Goal: Task Accomplishment & Management: Complete application form

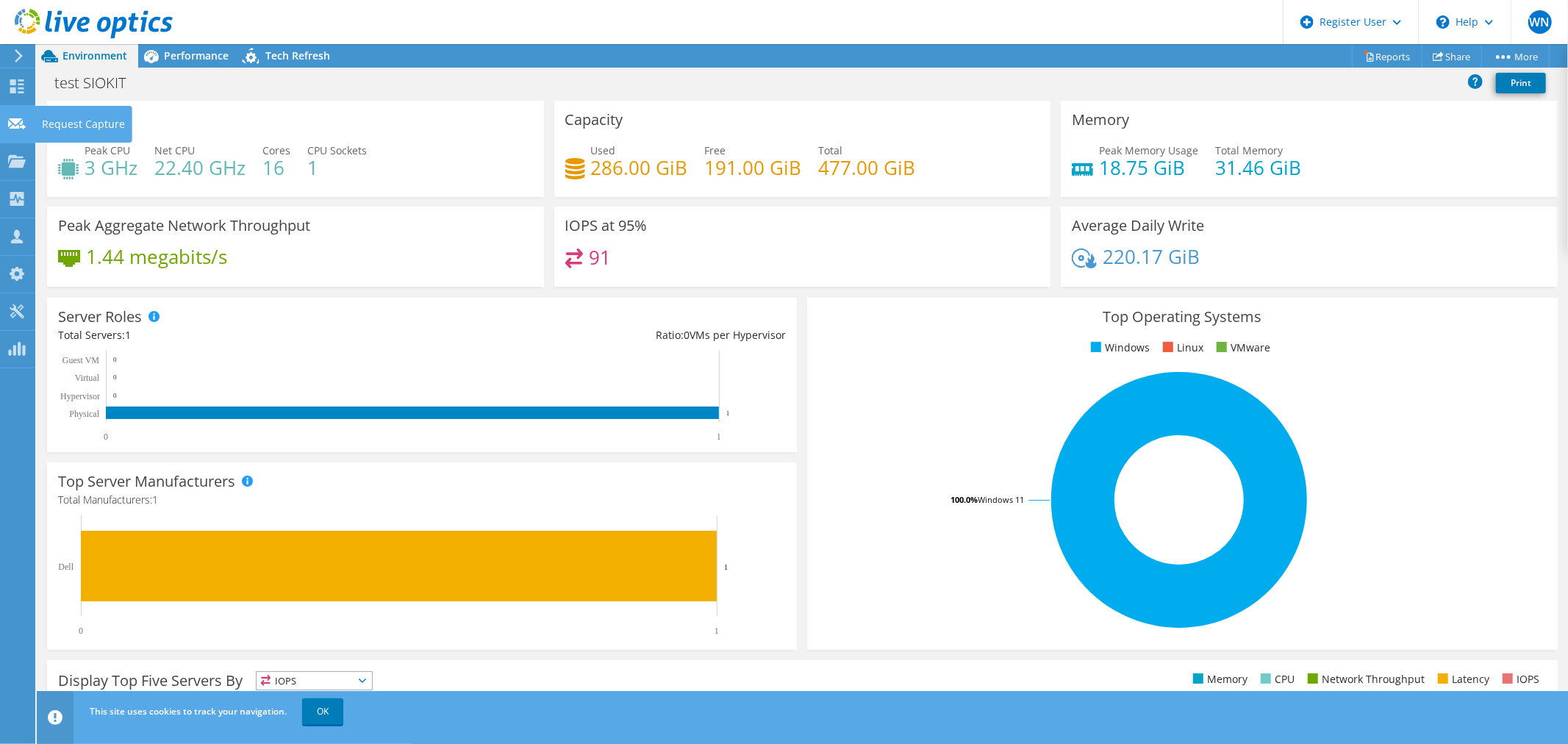
click at [13, 127] on use at bounding box center [16, 122] width 17 height 11
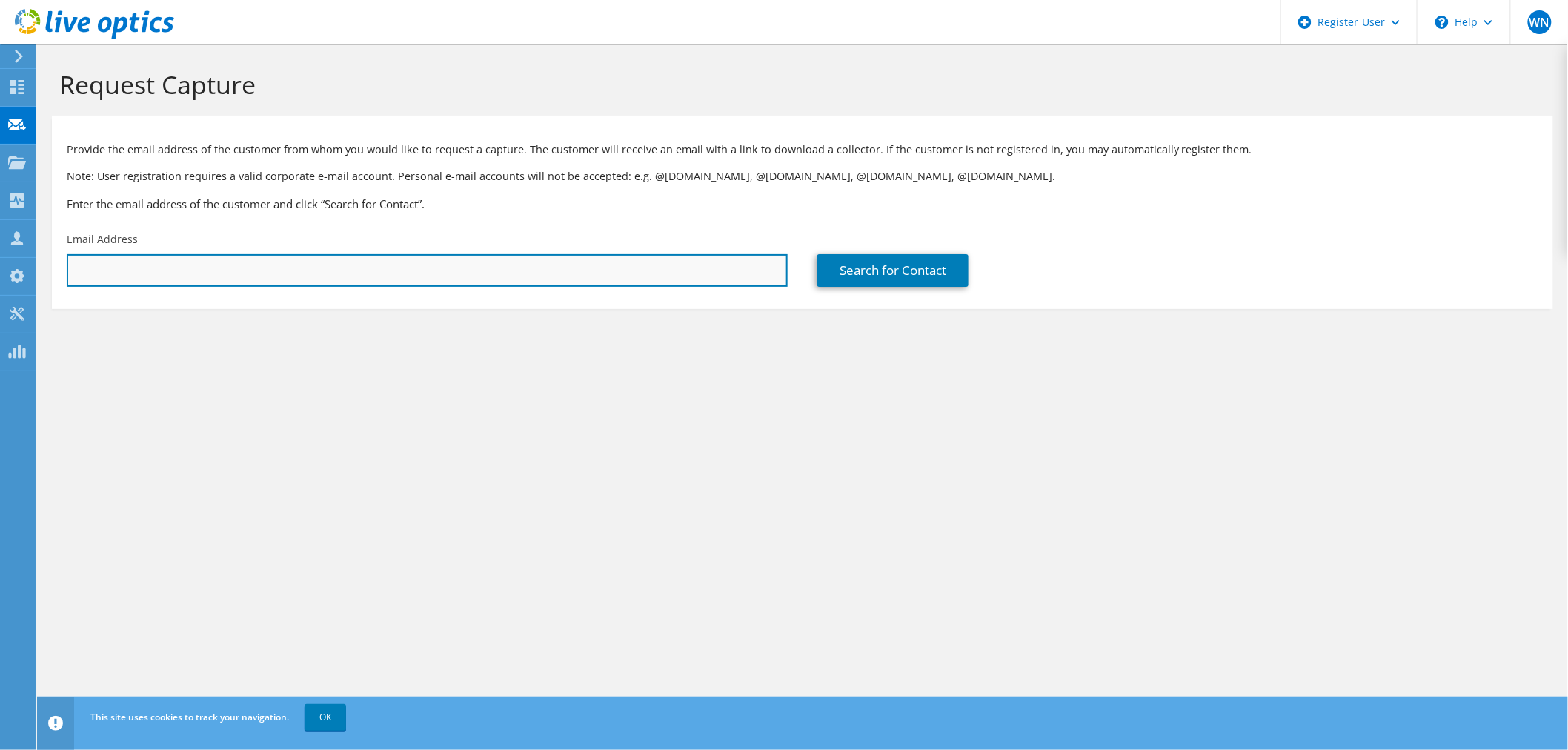
click at [304, 272] on input "text" at bounding box center [426, 270] width 721 height 32
paste input "FZweers@emsland-group.de"
type input "FZweers@emsland-group.de"
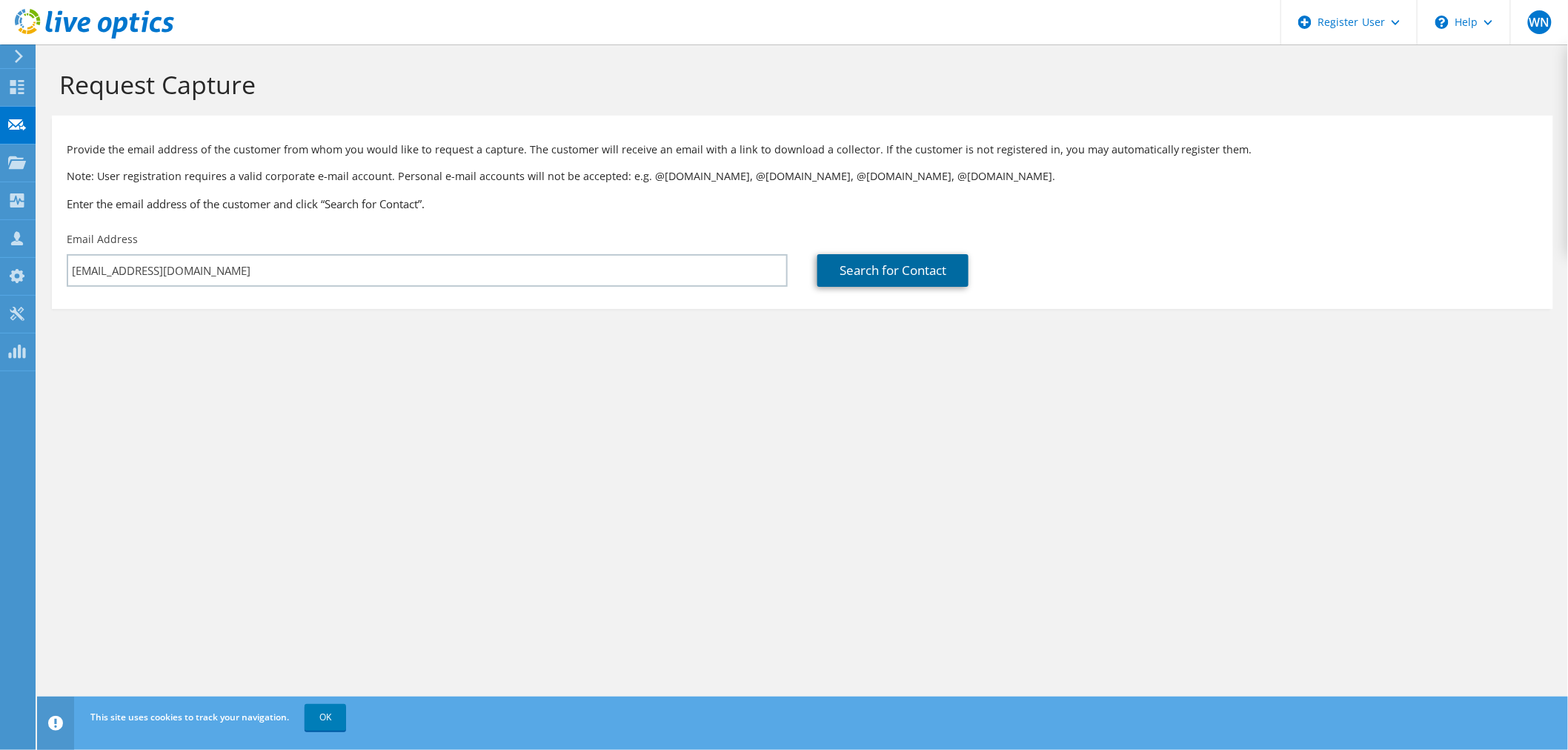
click at [895, 267] on link "Search for Contact" at bounding box center [893, 270] width 152 height 32
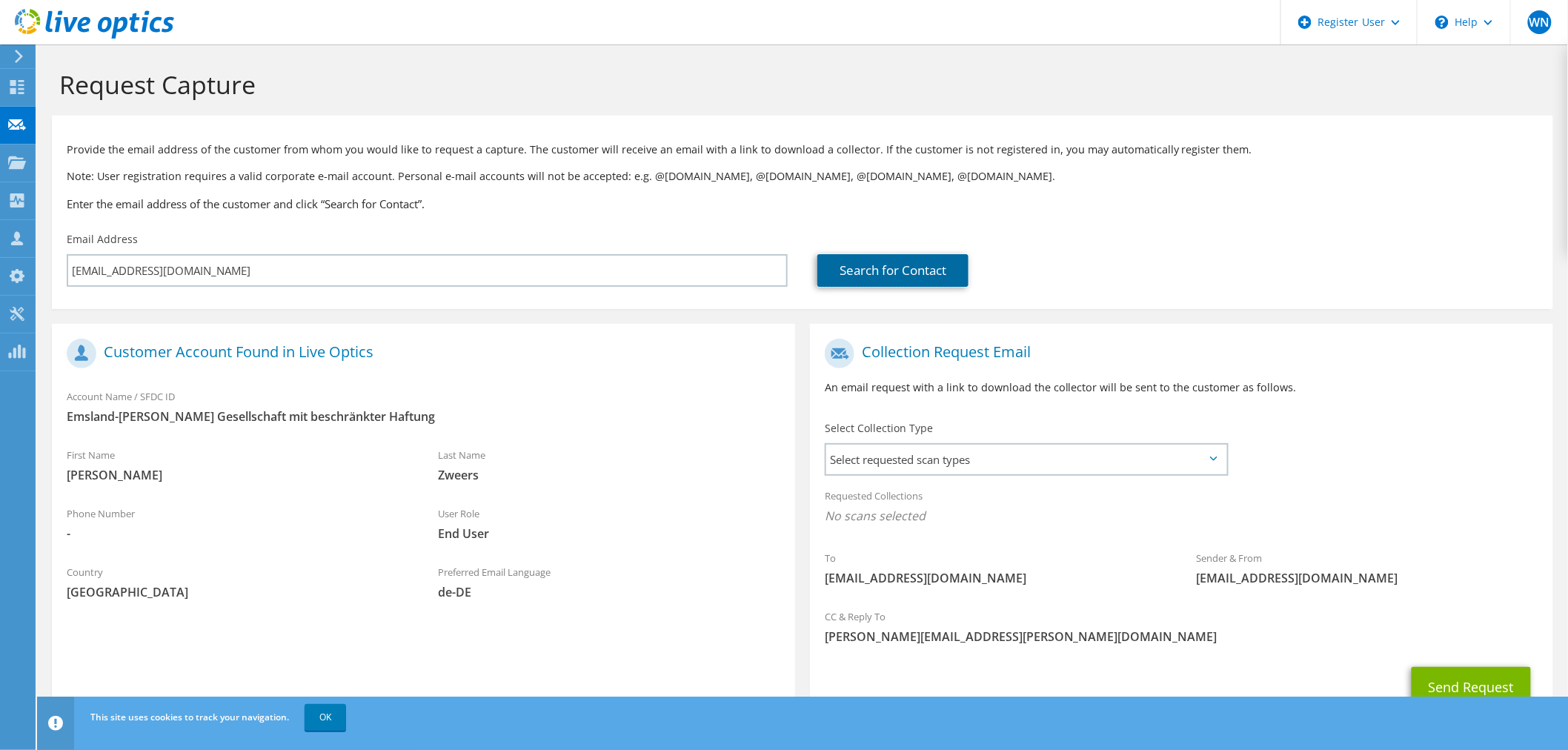
scroll to position [63, 0]
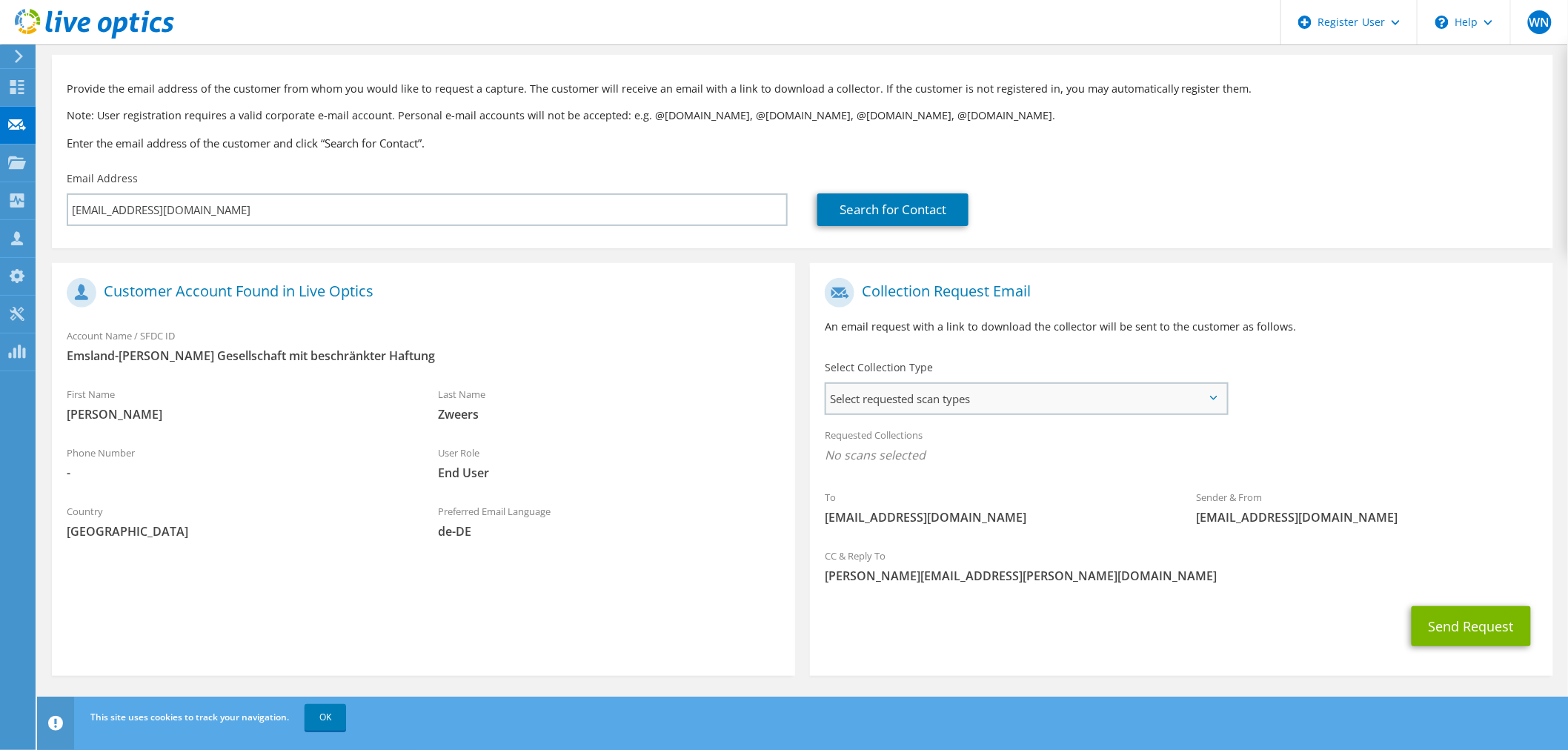
click at [1210, 393] on span "Select requested scan types" at bounding box center [1026, 398] width 400 height 29
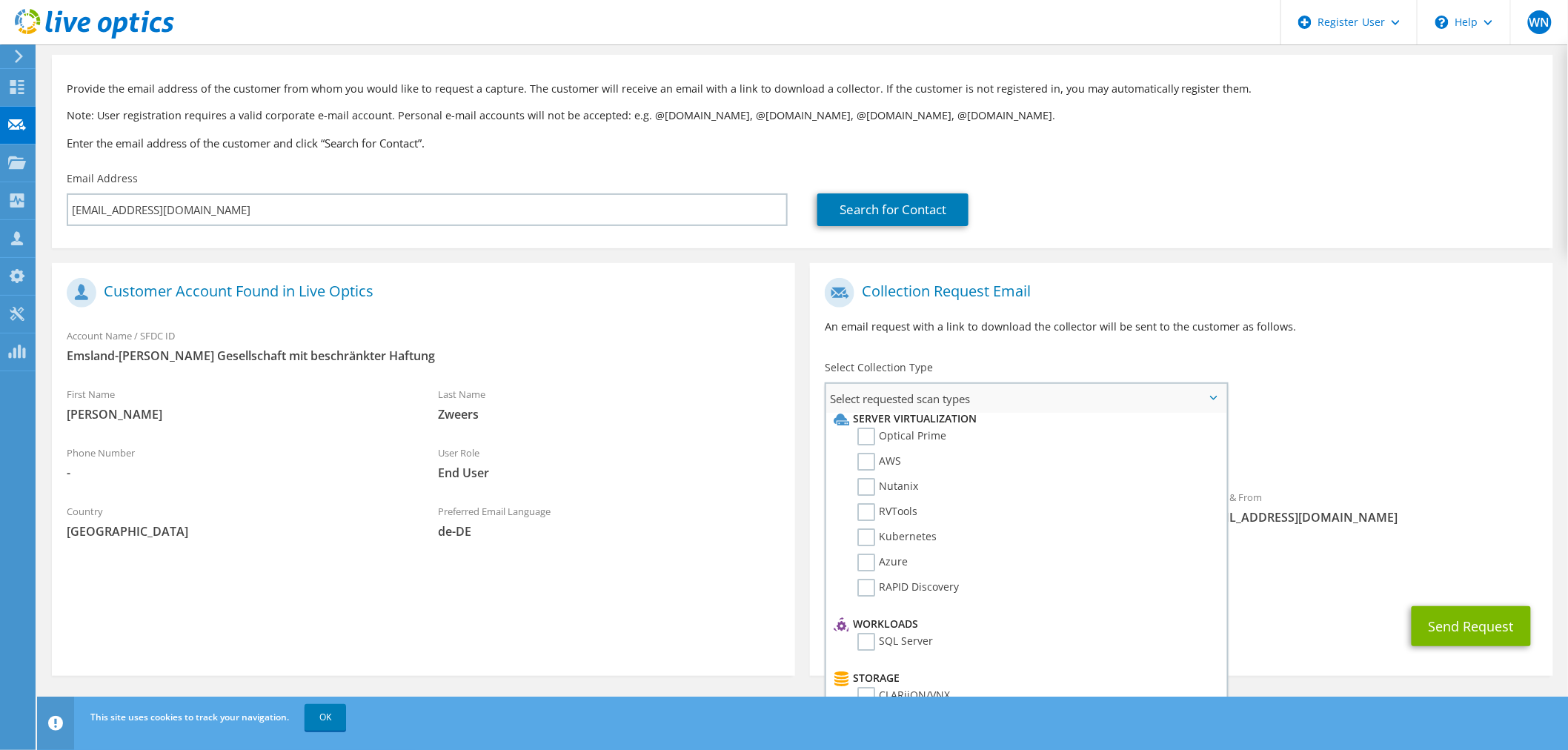
scroll to position [0, 0]
click at [875, 441] on label "Optical Prime" at bounding box center [902, 444] width 89 height 18
click at [0, 0] on input "Optical Prime" at bounding box center [0, 0] width 0 height 0
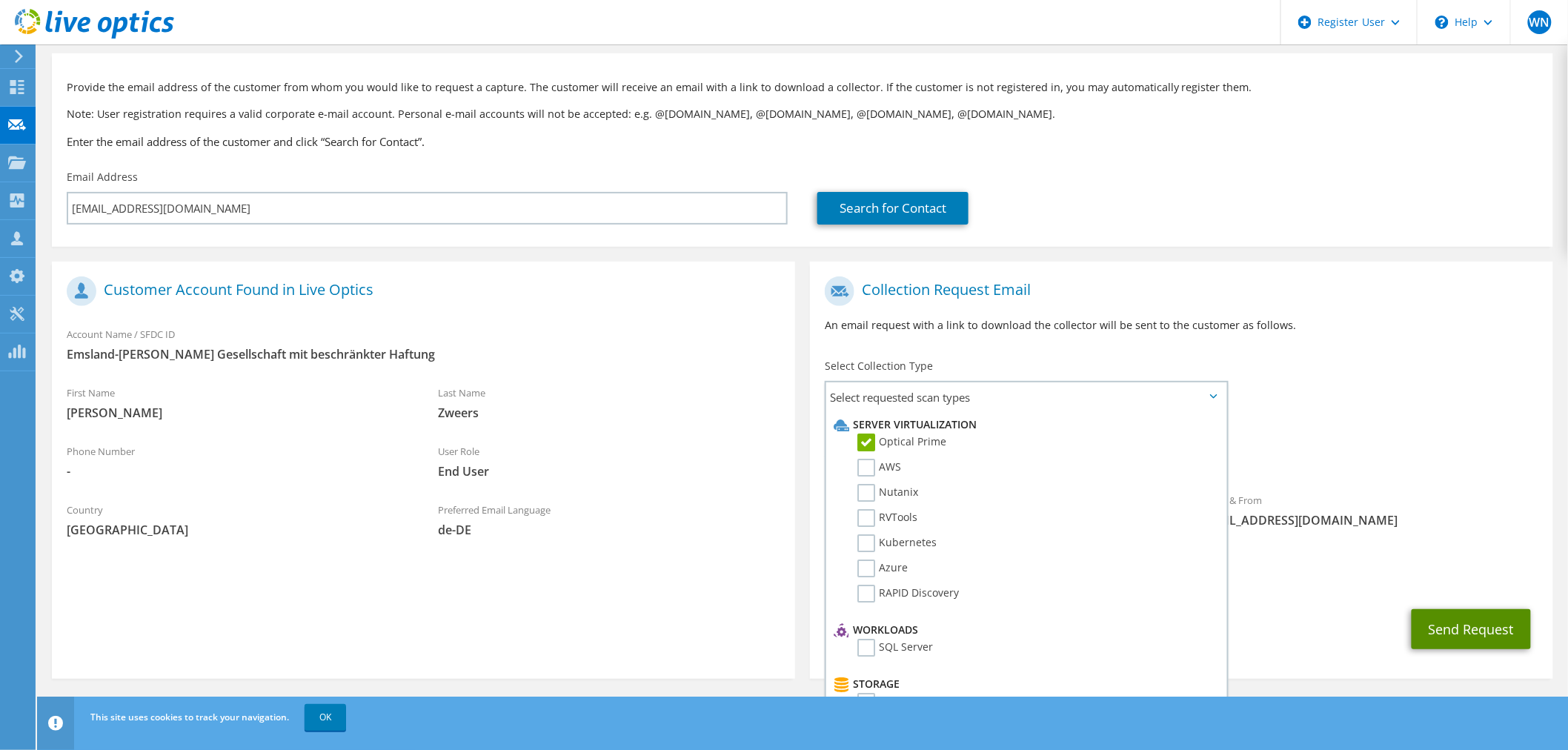
click at [1473, 628] on button "Send Request" at bounding box center [1471, 629] width 119 height 40
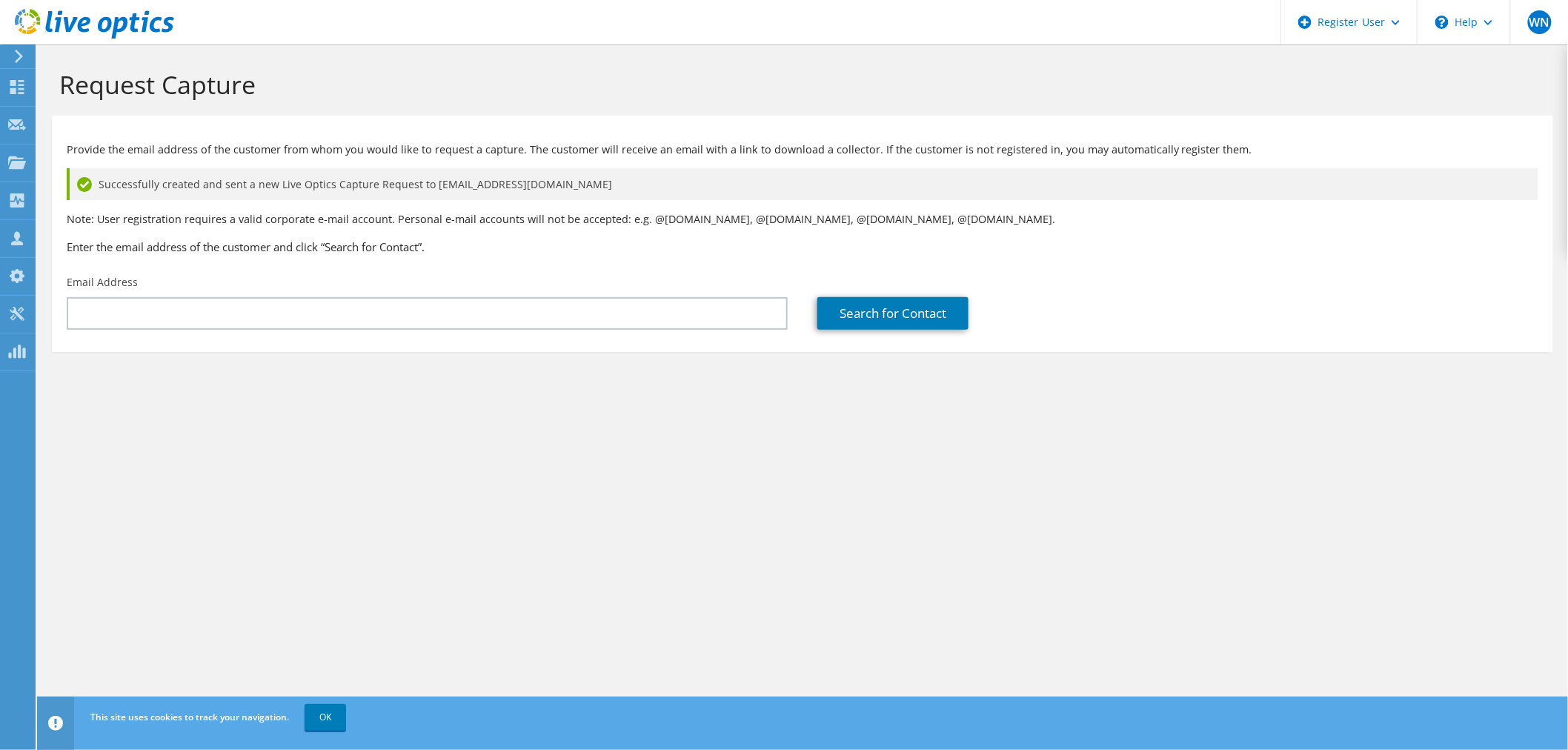
click at [21, 17] on icon at bounding box center [94, 23] width 159 height 30
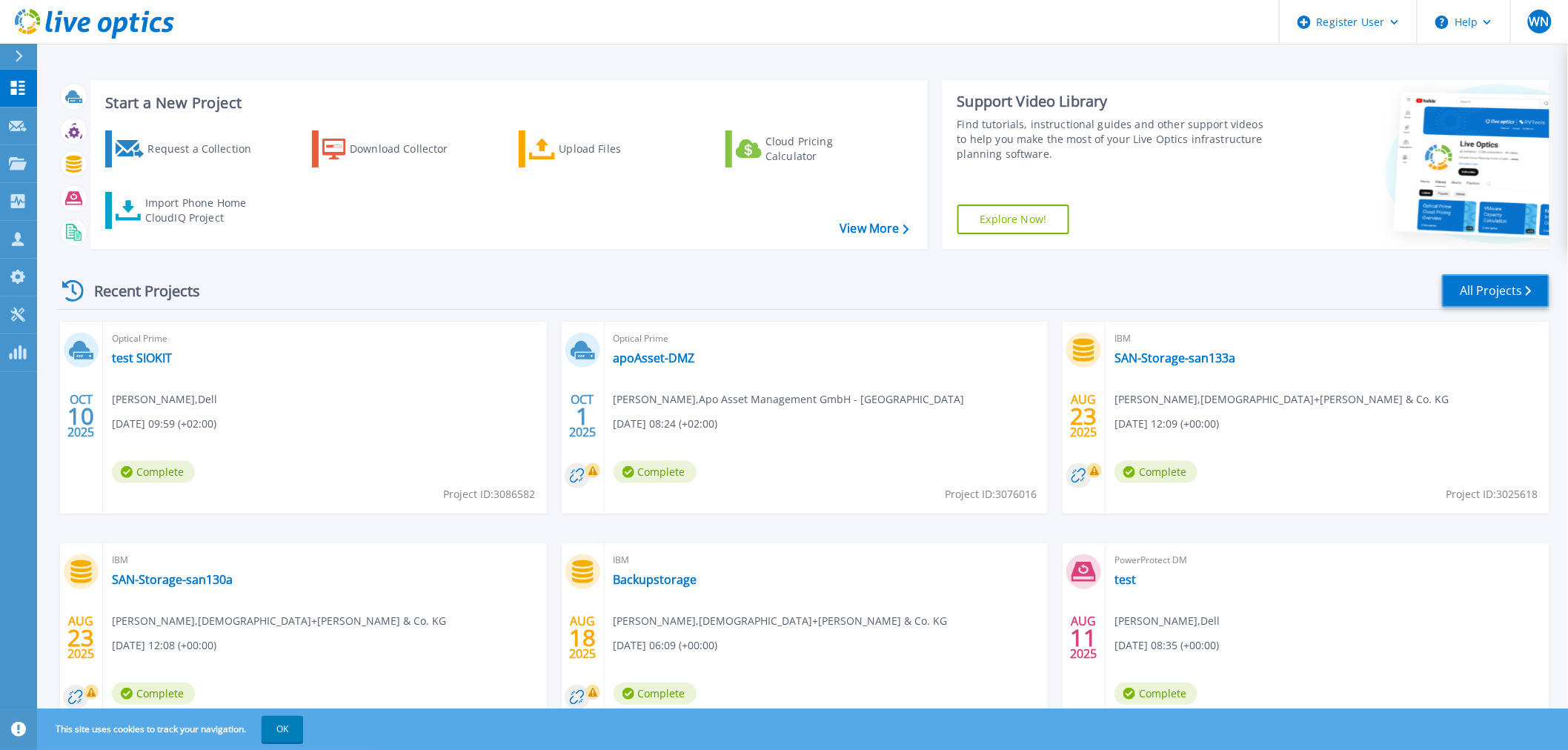
click at [1463, 291] on link "All Projects" at bounding box center [1496, 290] width 108 height 33
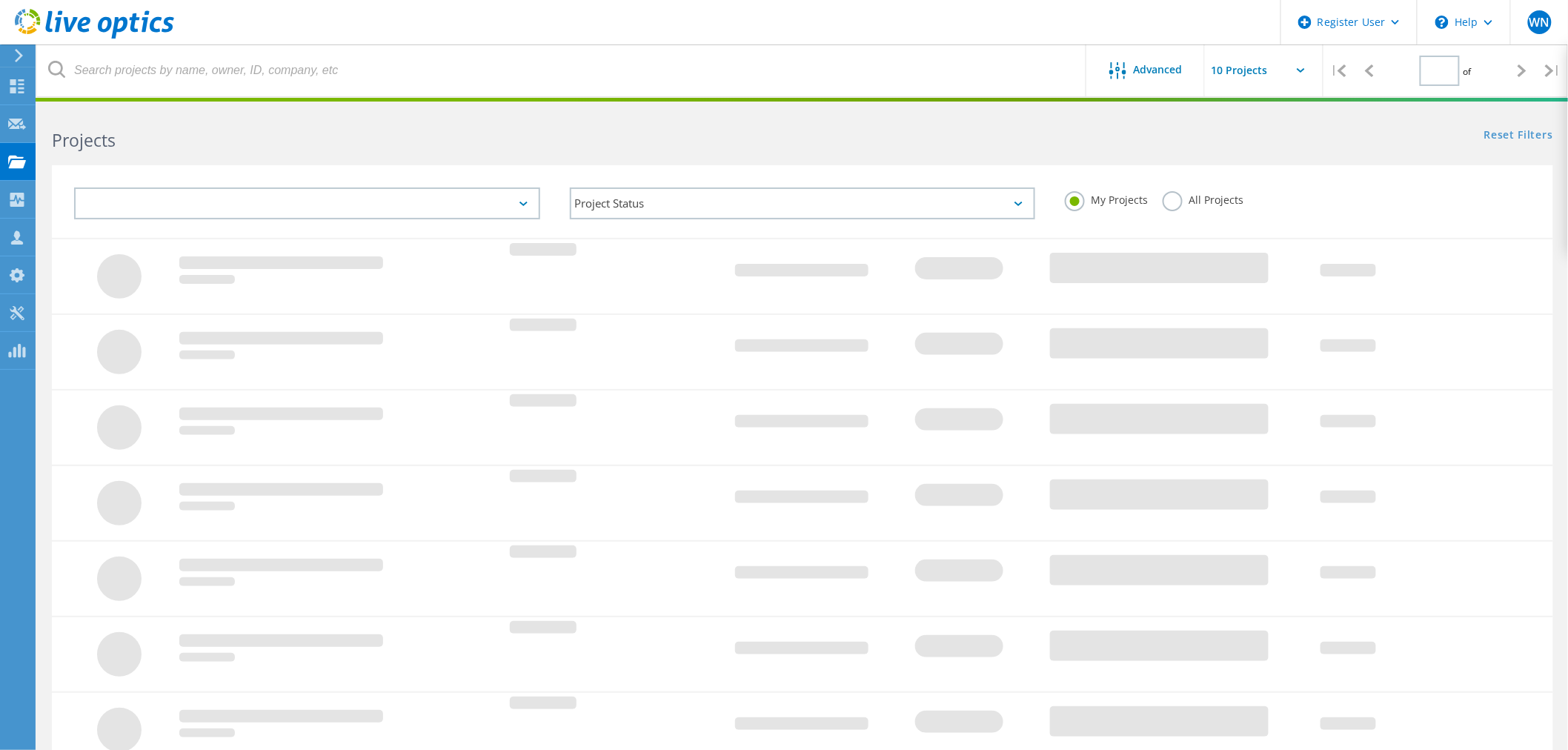
type input "1"
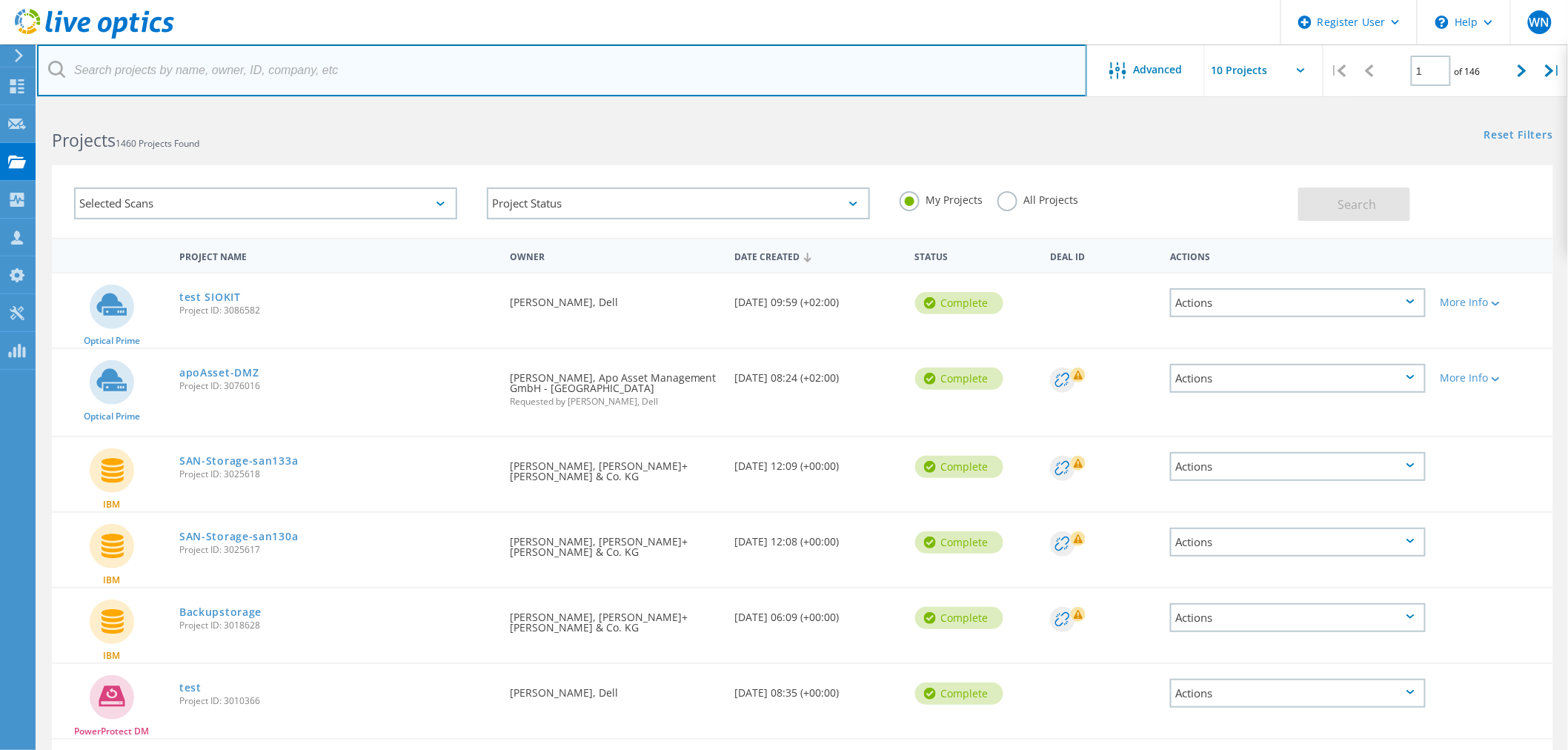
click at [108, 70] on input "text" at bounding box center [562, 69] width 1051 height 52
type input "knds"
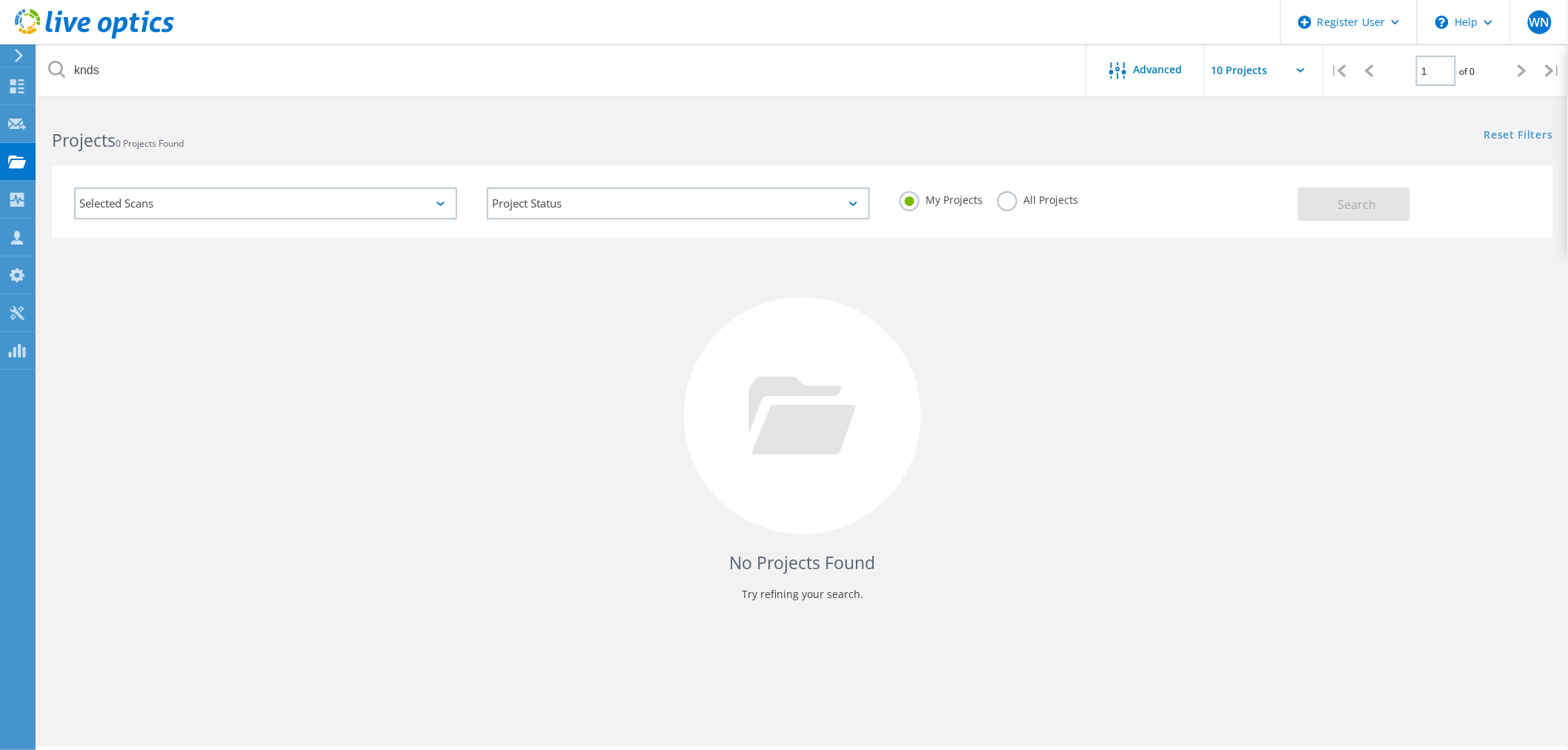
click at [1010, 204] on label "All Projects" at bounding box center [1038, 198] width 81 height 14
click at [0, 0] on input "All Projects" at bounding box center [0, 0] width 0 height 0
click at [1357, 197] on span "Search" at bounding box center [1357, 204] width 38 height 17
